Goal: Information Seeking & Learning: Learn about a topic

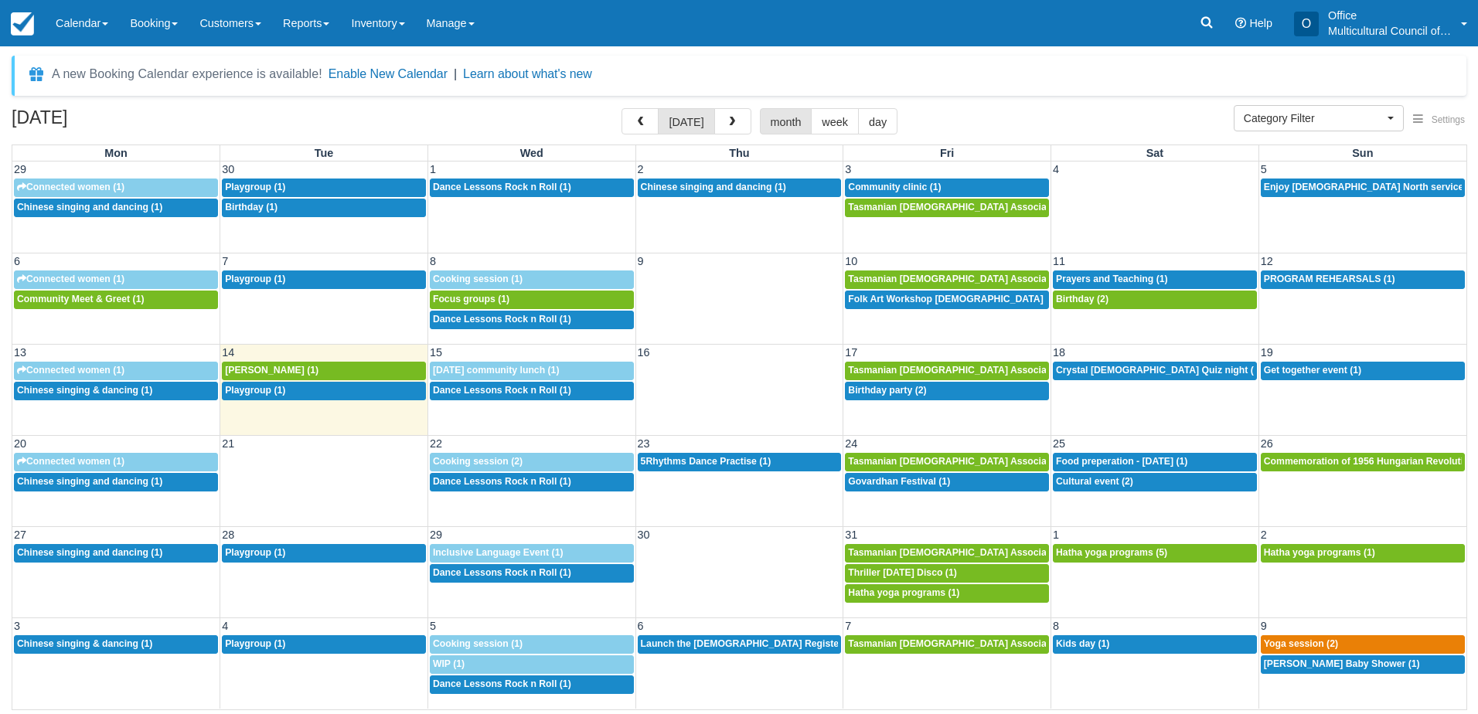
select select
click at [141, 460] on div "9:30a Connected women (1)" at bounding box center [116, 462] width 198 height 12
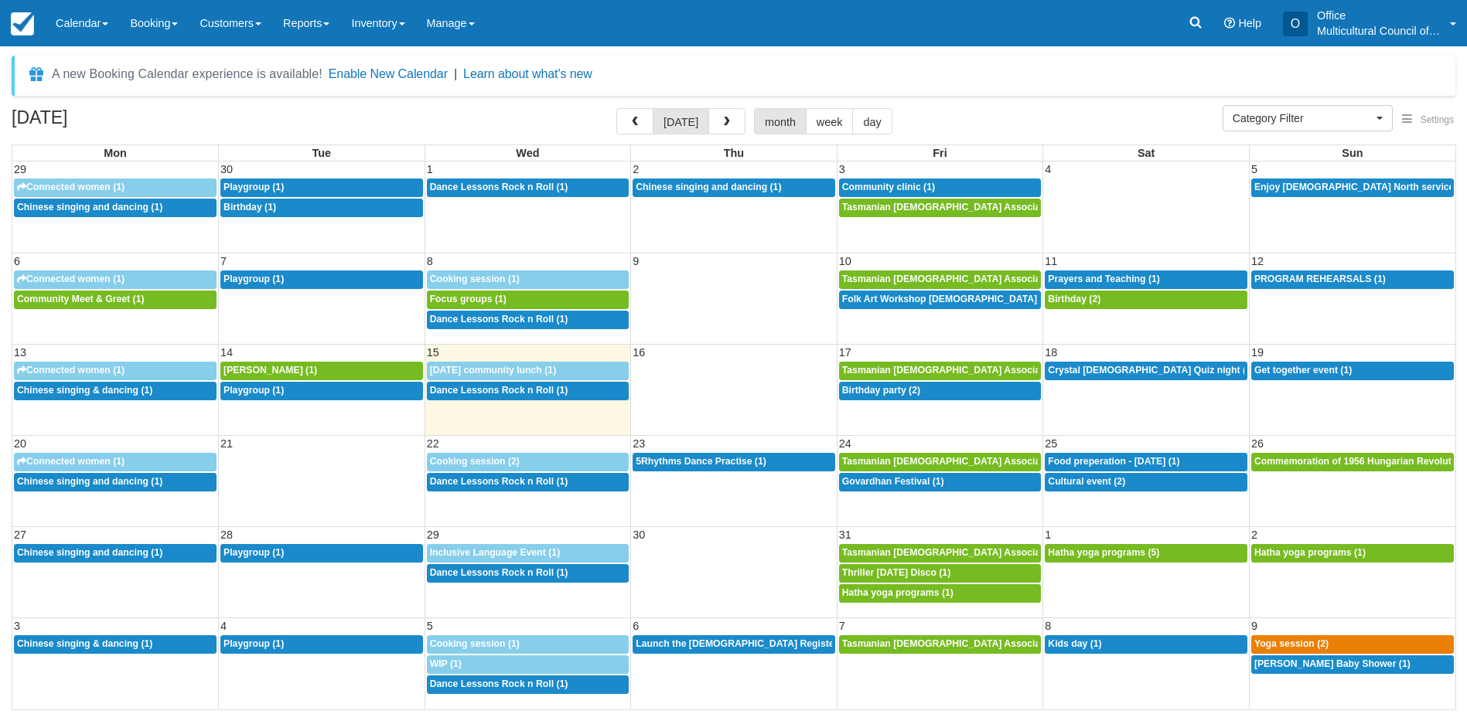
select select
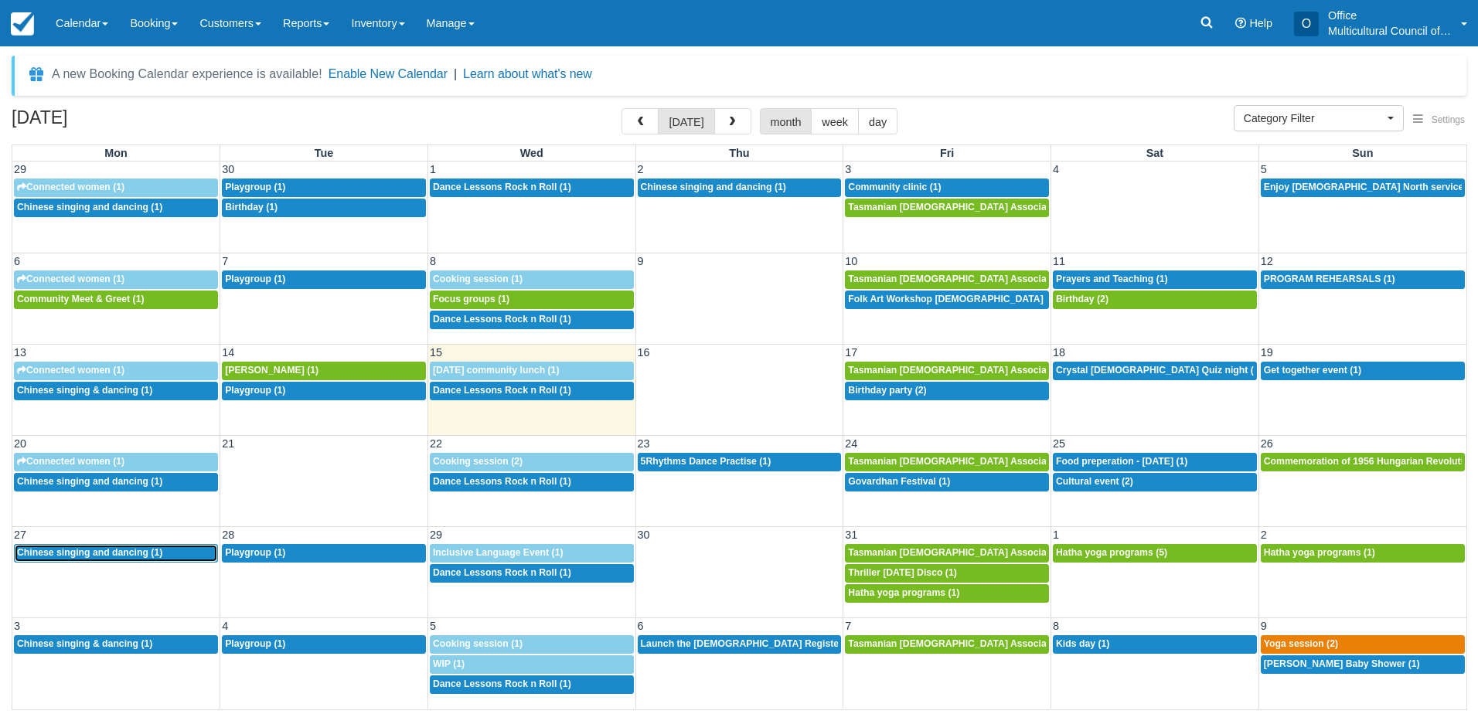
click at [88, 559] on div "12:30p Chinese singing and dancing (1)" at bounding box center [116, 553] width 198 height 12
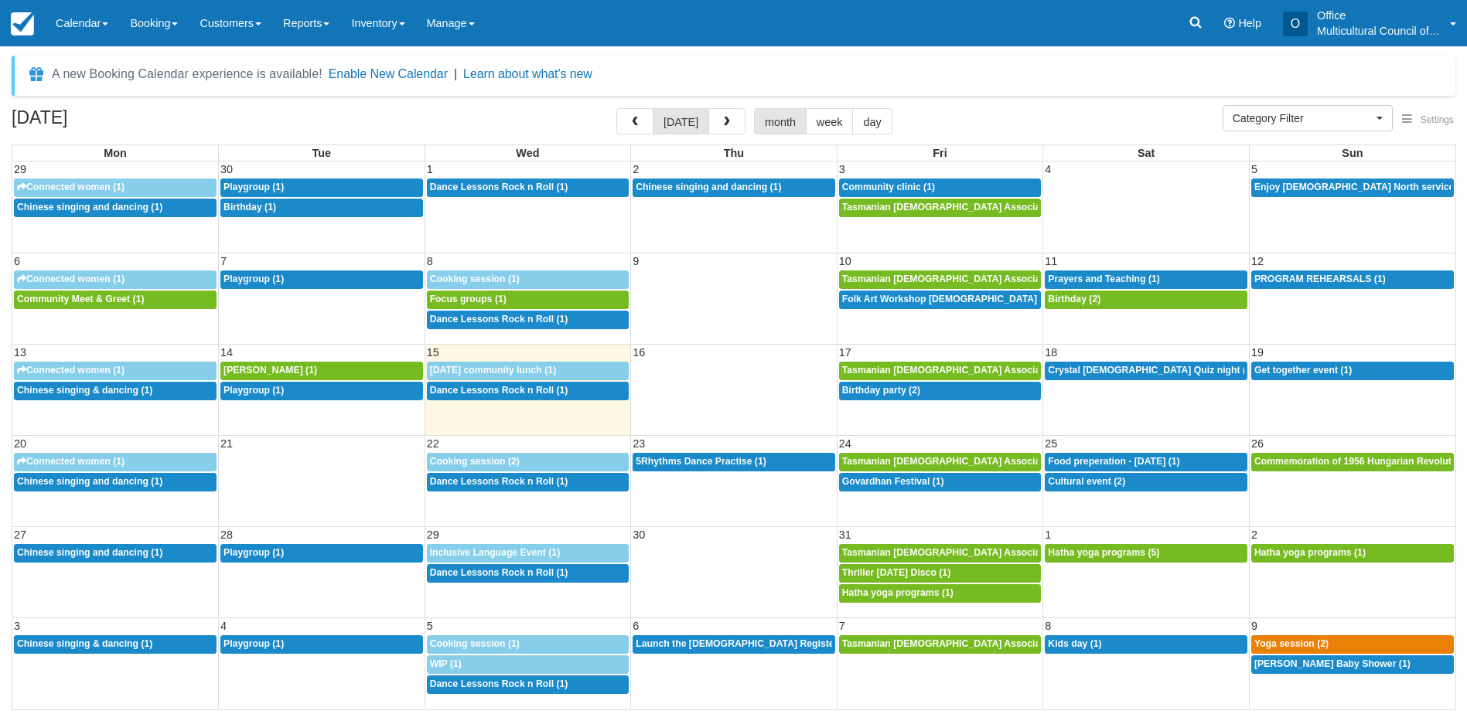
select select
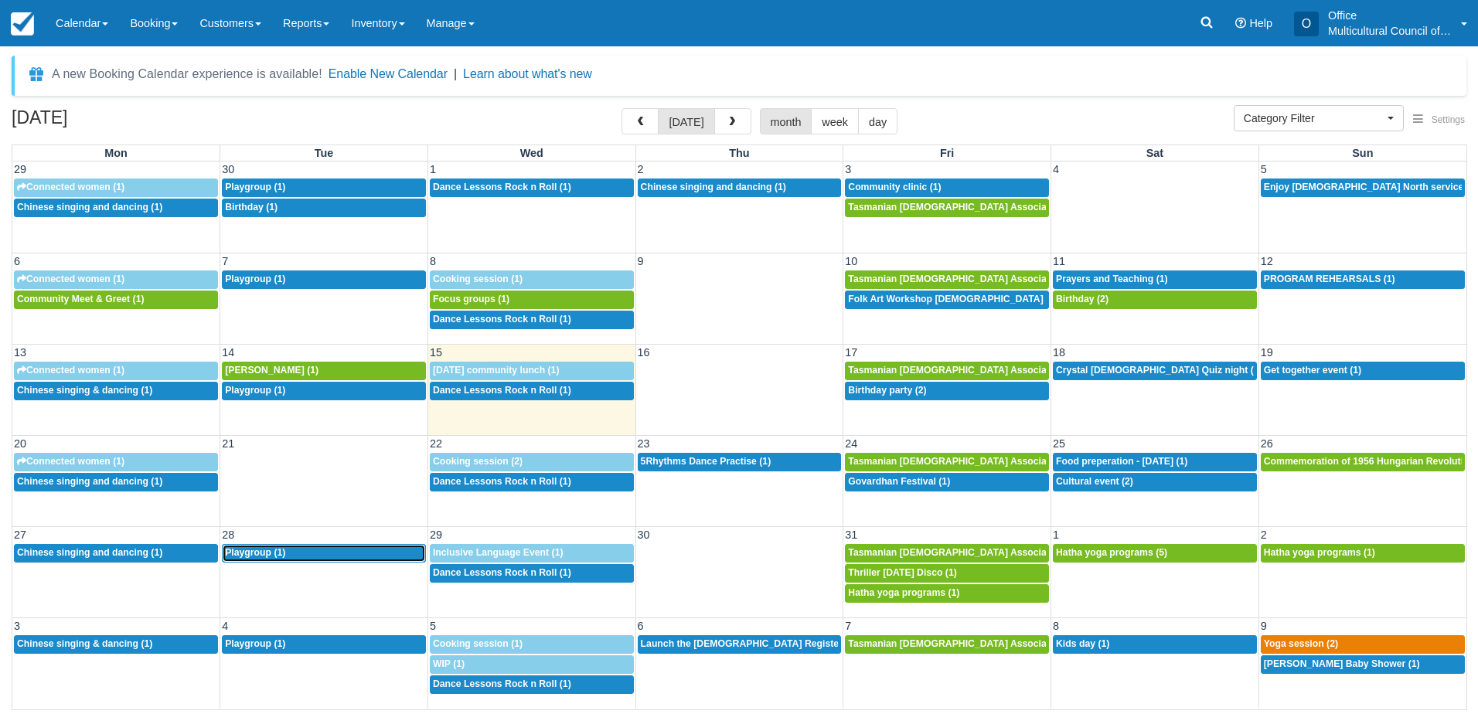
click at [278, 558] on div "9:30a Playgroup (1)" at bounding box center [324, 553] width 198 height 12
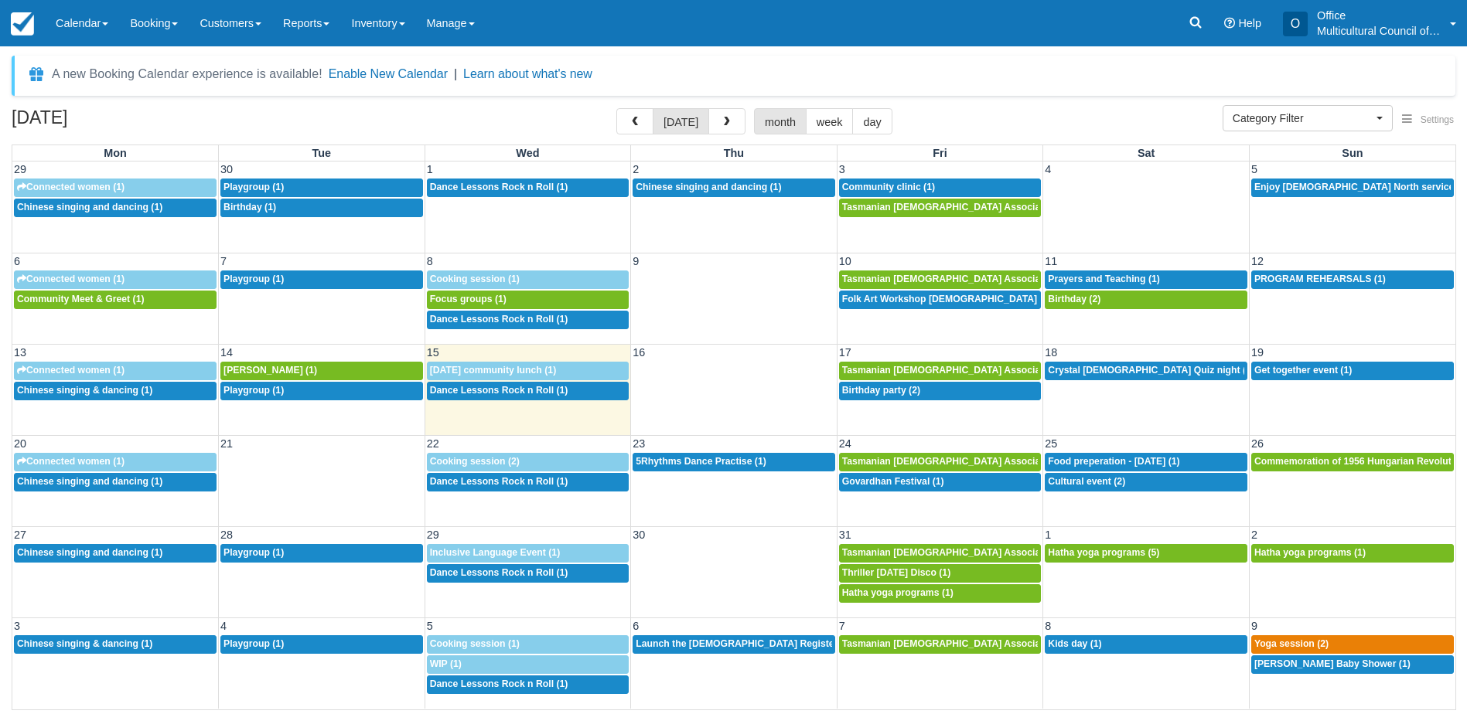
select select
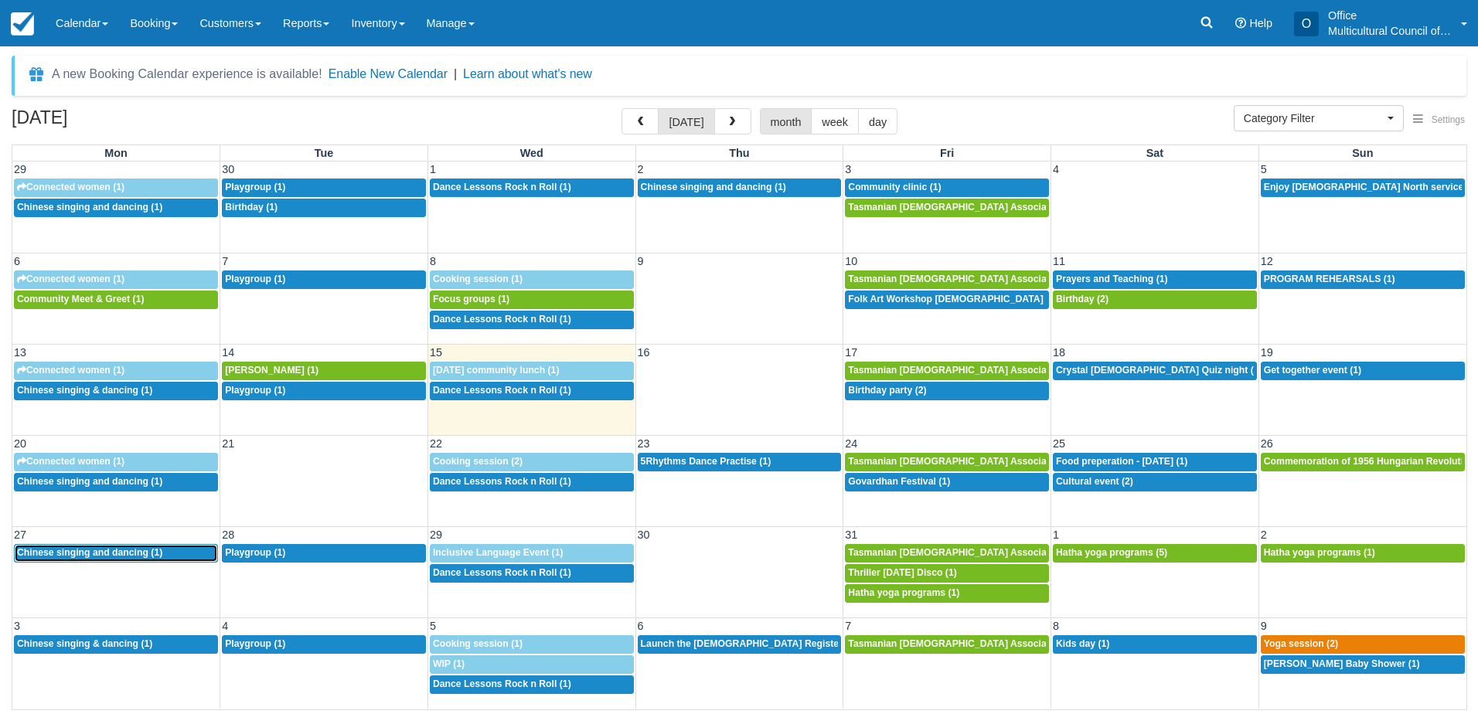
click at [165, 554] on div "12:30p Chinese singing and dancing (1)" at bounding box center [116, 553] width 198 height 12
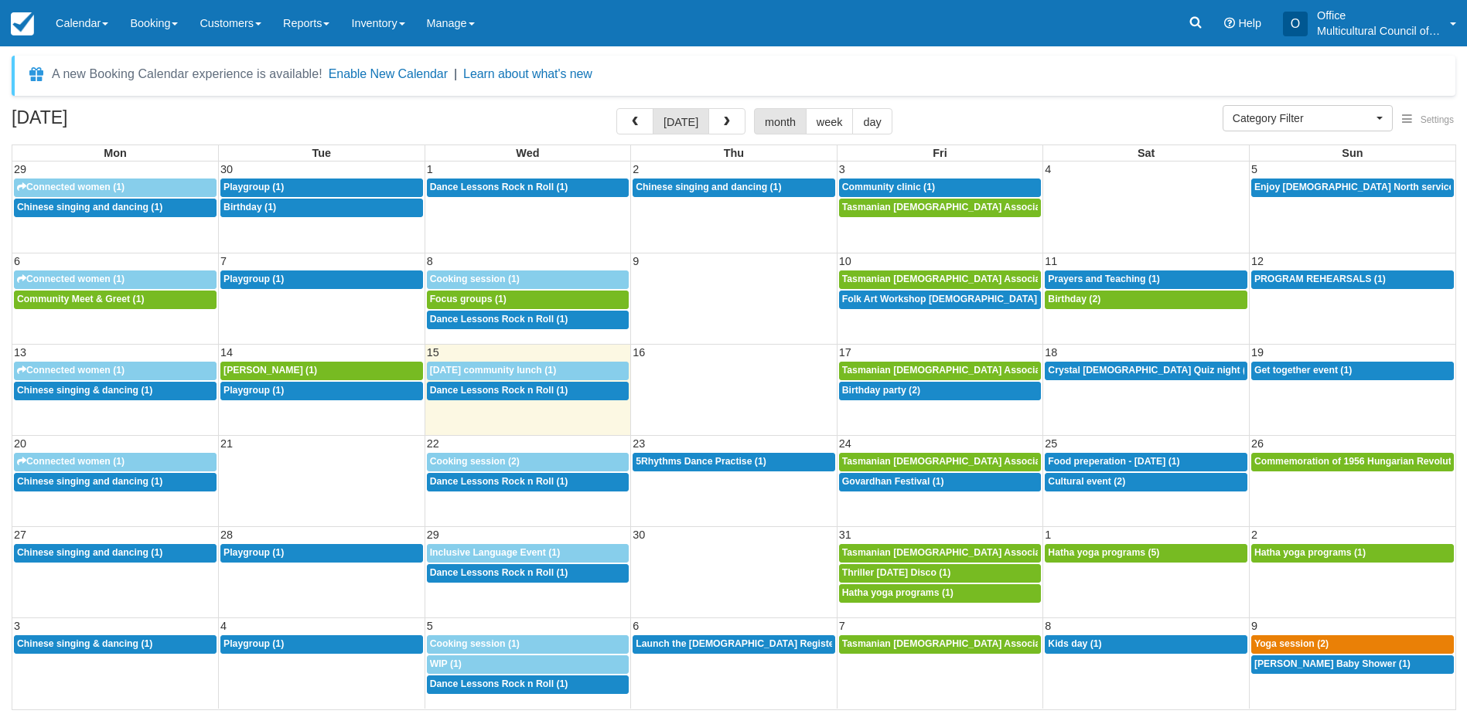
select select
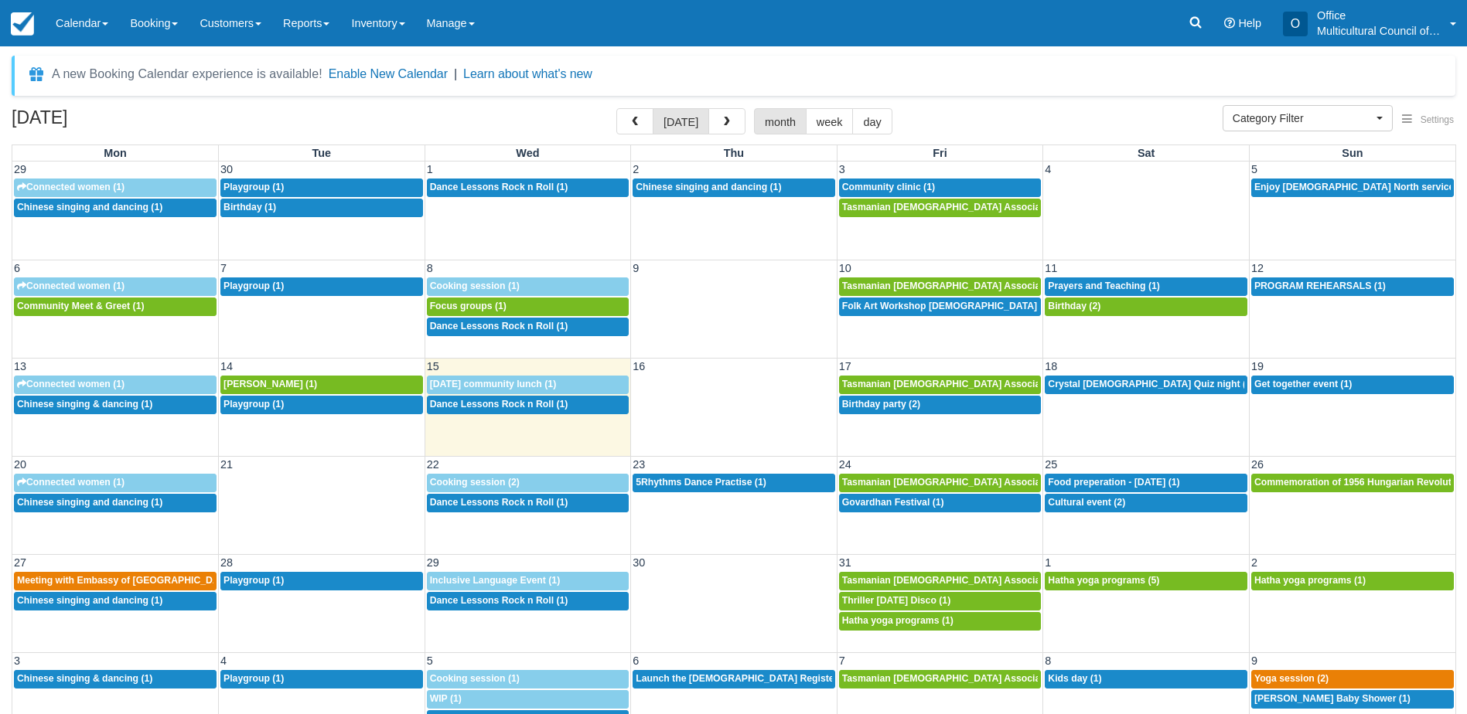
select select
click at [138, 583] on span "Meeting with Embassy of [GEOGRAPHIC_DATA] in [GEOGRAPHIC_DATA] (2)" at bounding box center [190, 580] width 346 height 11
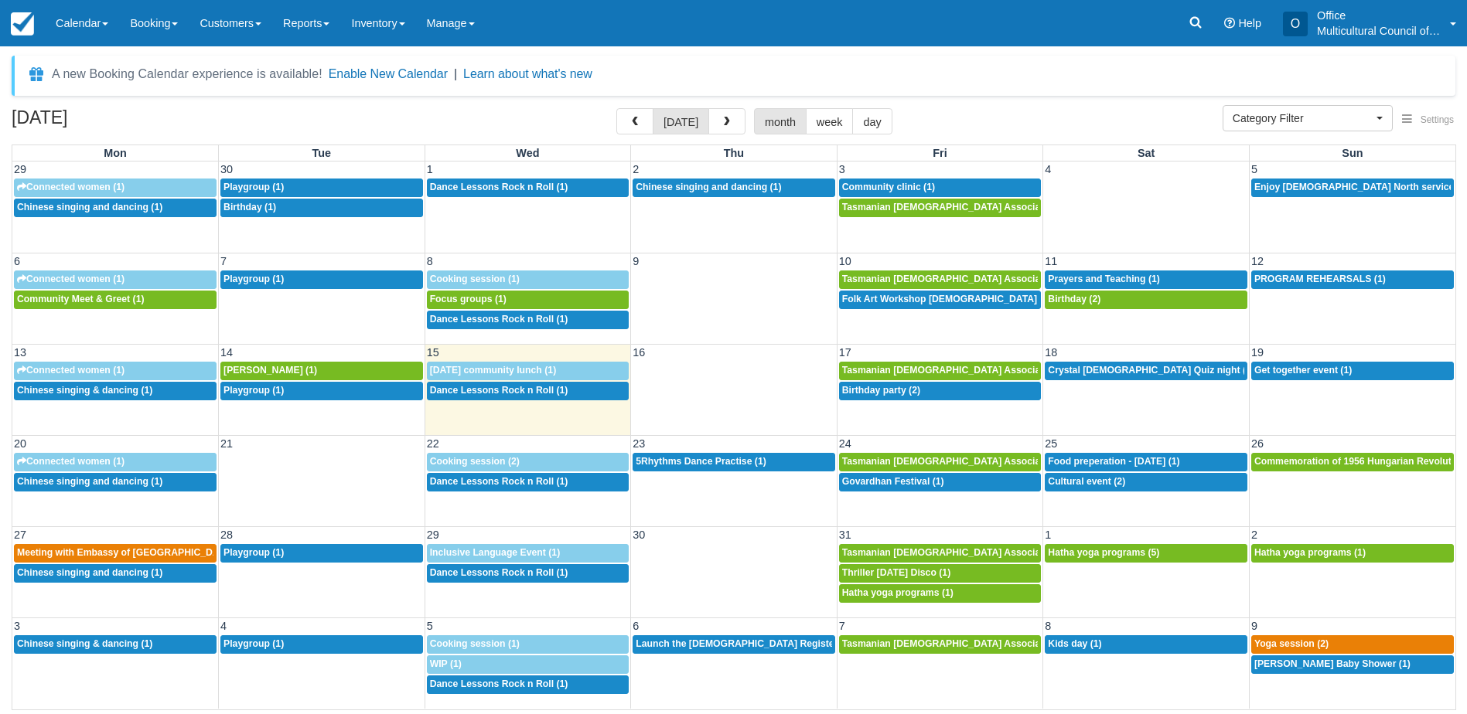
select select
